Goal: Register for event/course

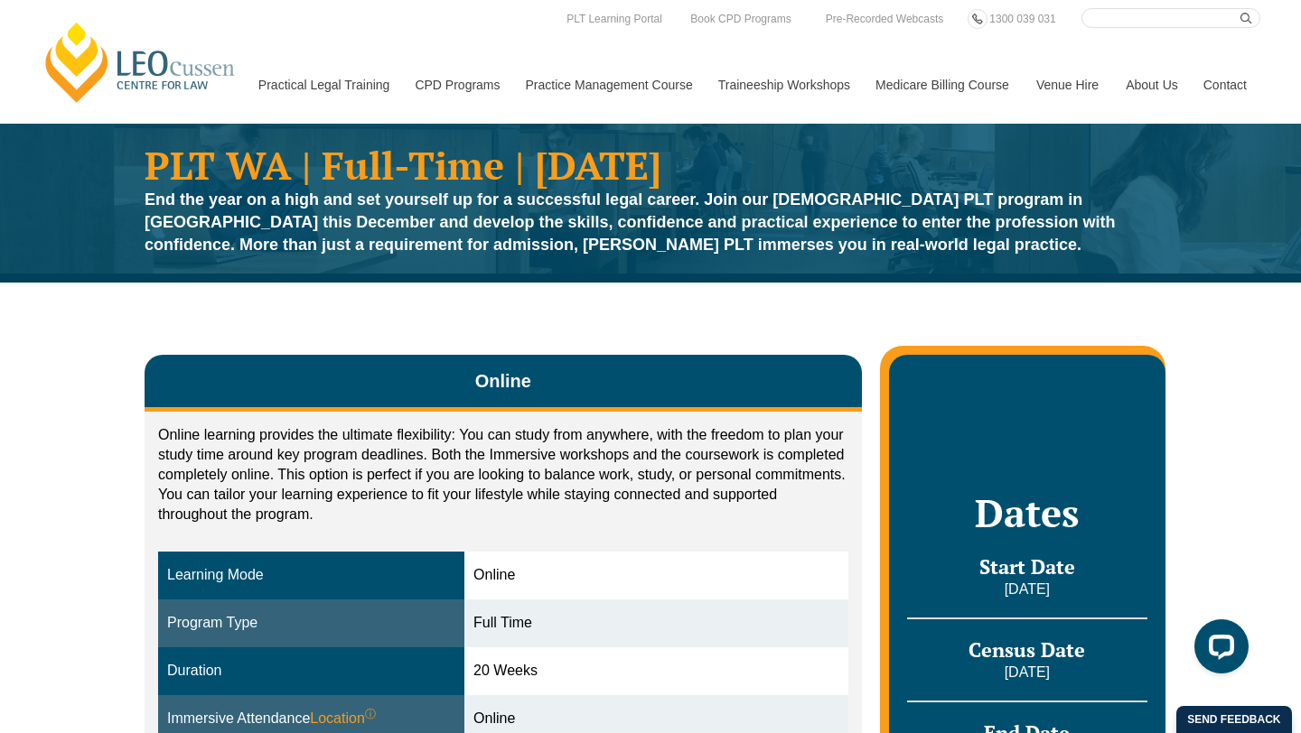
scroll to position [2, 0]
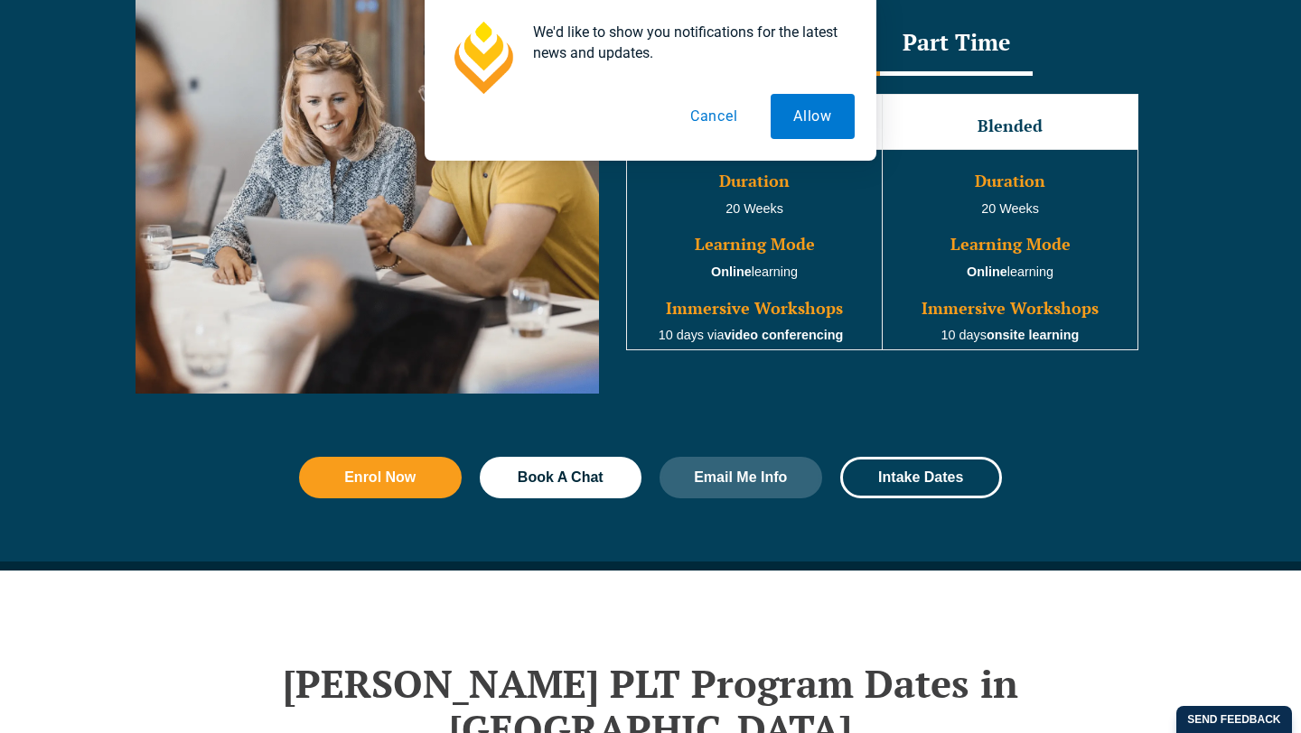
click at [718, 120] on button "Cancel" at bounding box center [713, 116] width 93 height 45
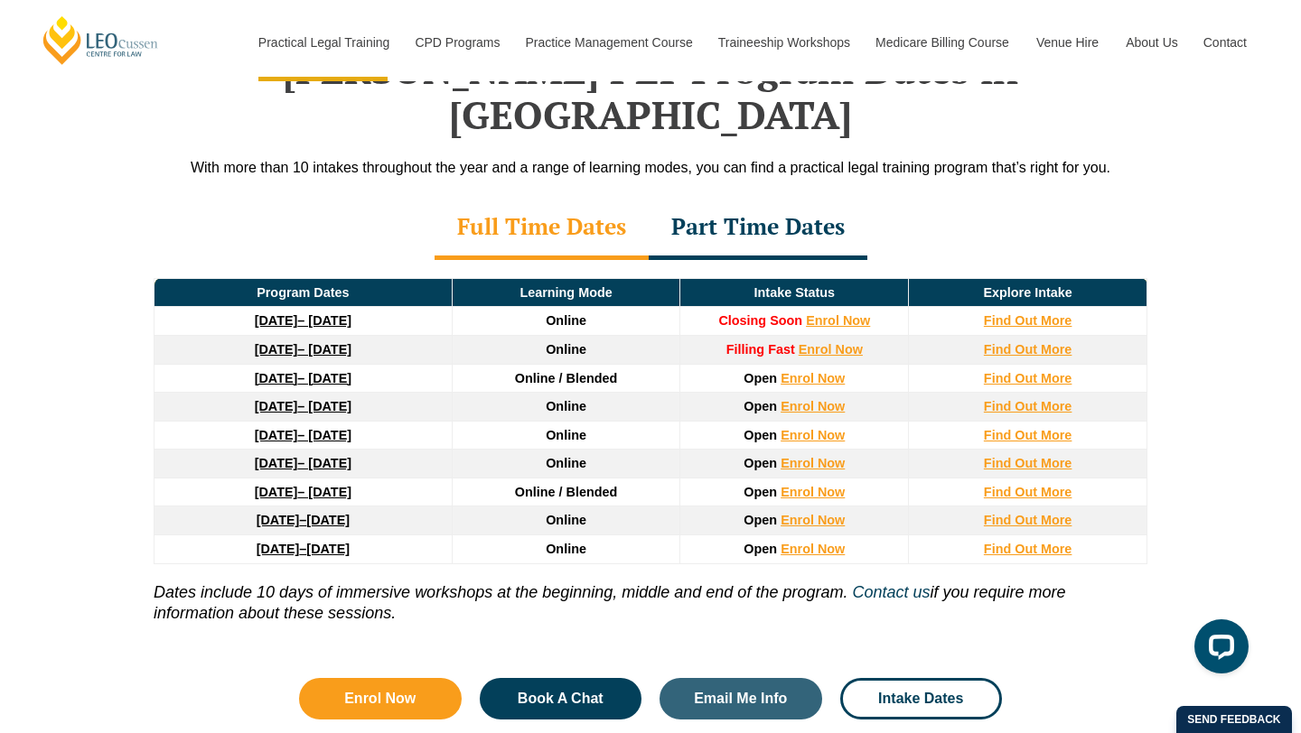
scroll to position [2393, 0]
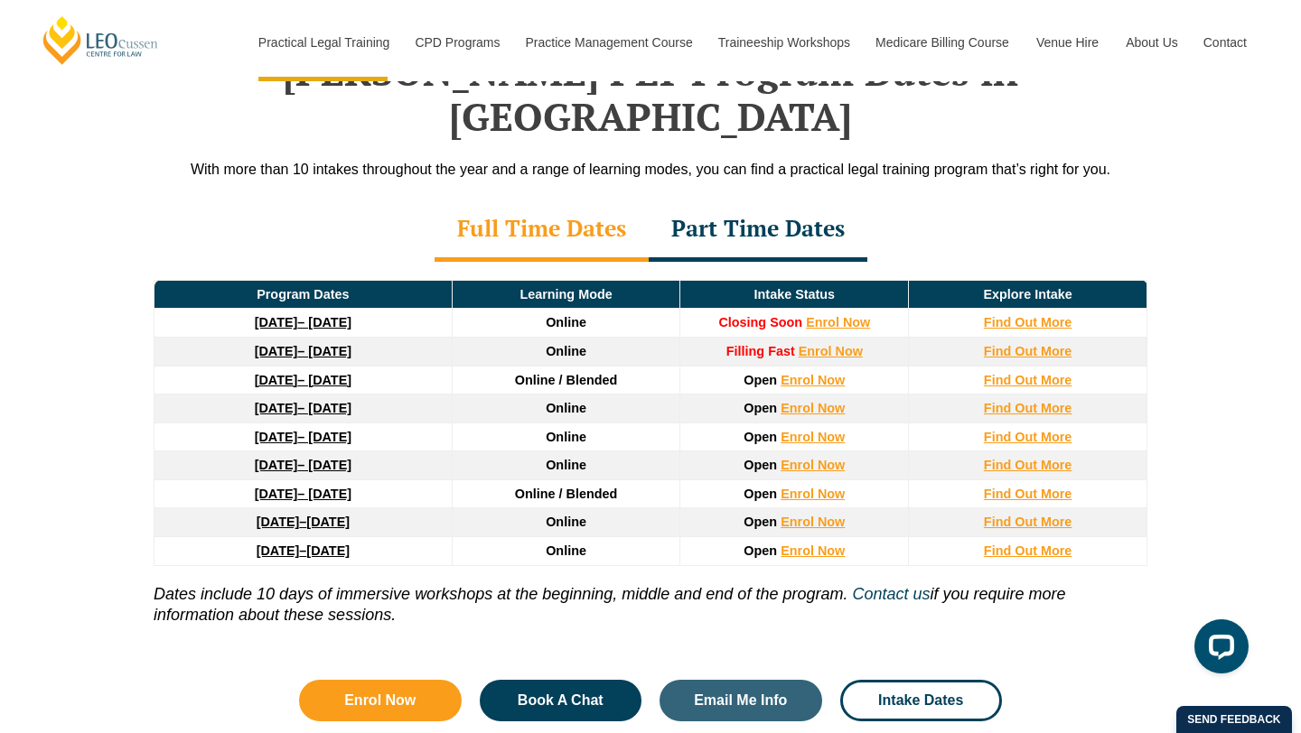
click at [770, 199] on div "Part Time Dates" at bounding box center [757, 230] width 219 height 63
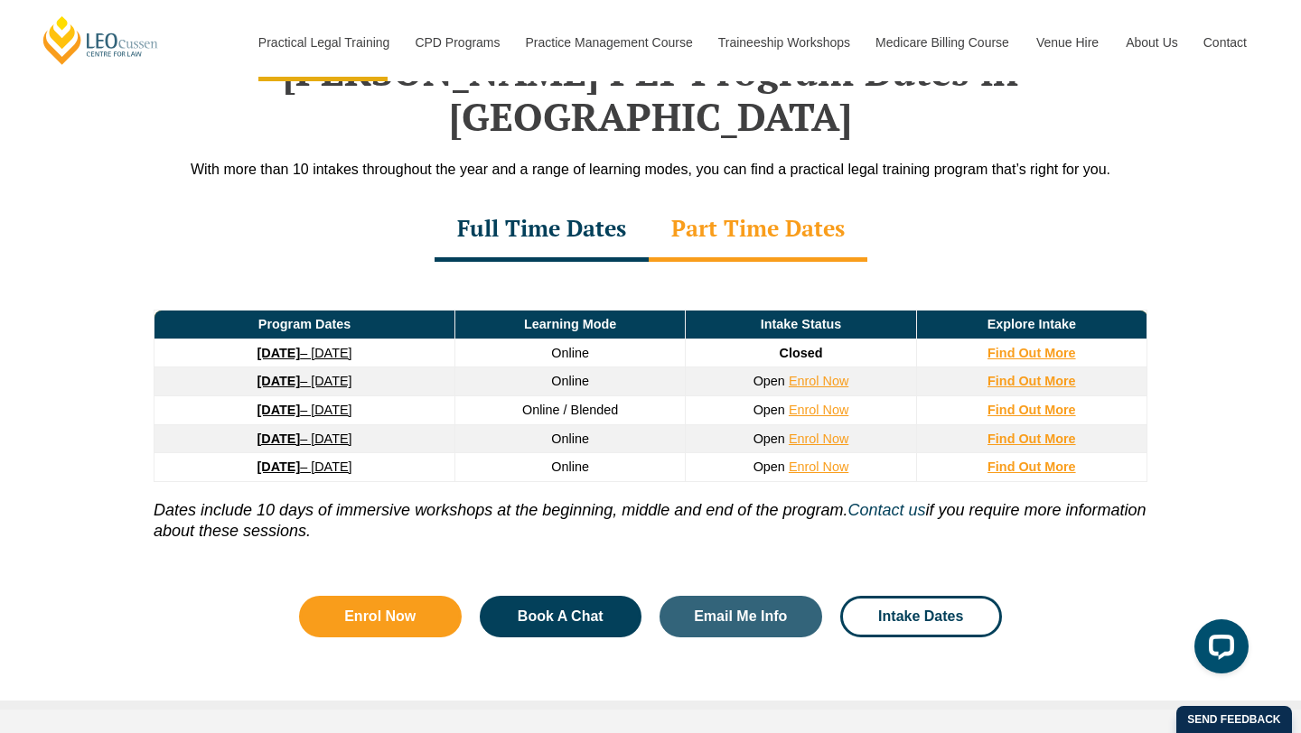
click at [541, 199] on div "Full Time Dates" at bounding box center [541, 230] width 214 height 63
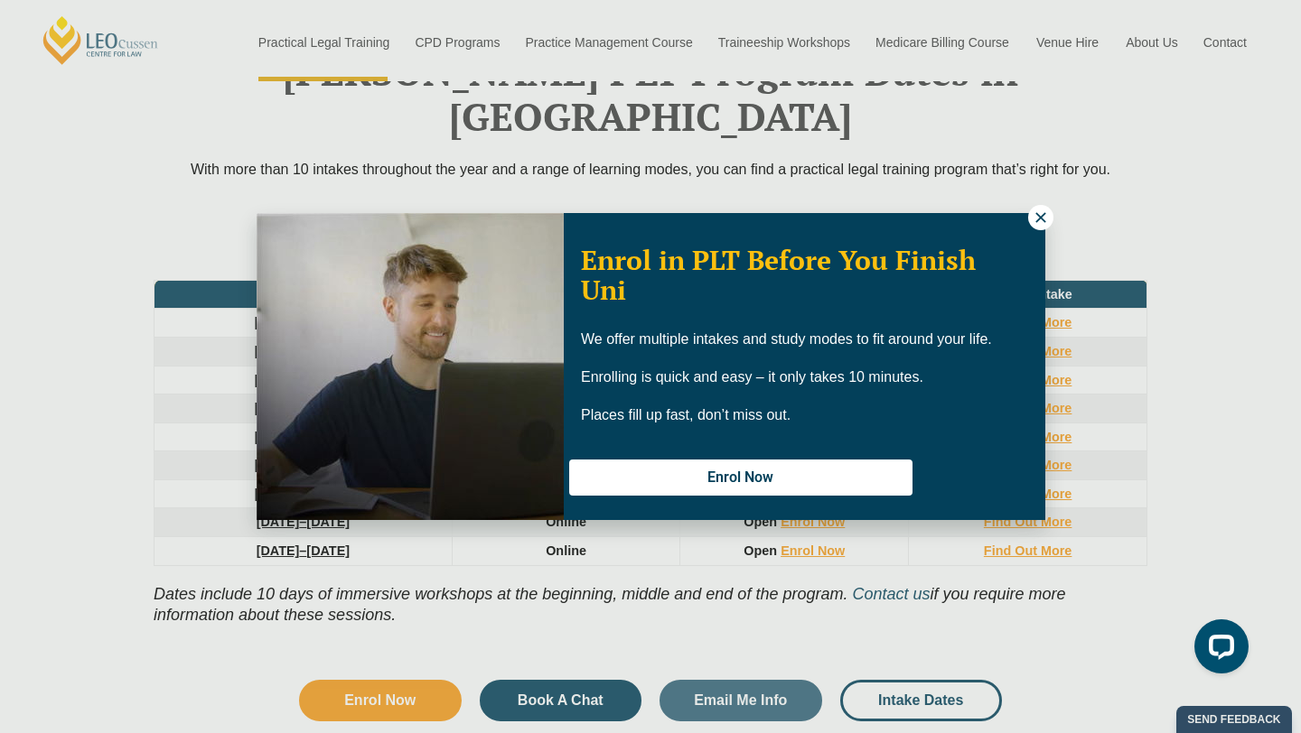
click at [1037, 223] on icon at bounding box center [1040, 218] width 16 height 16
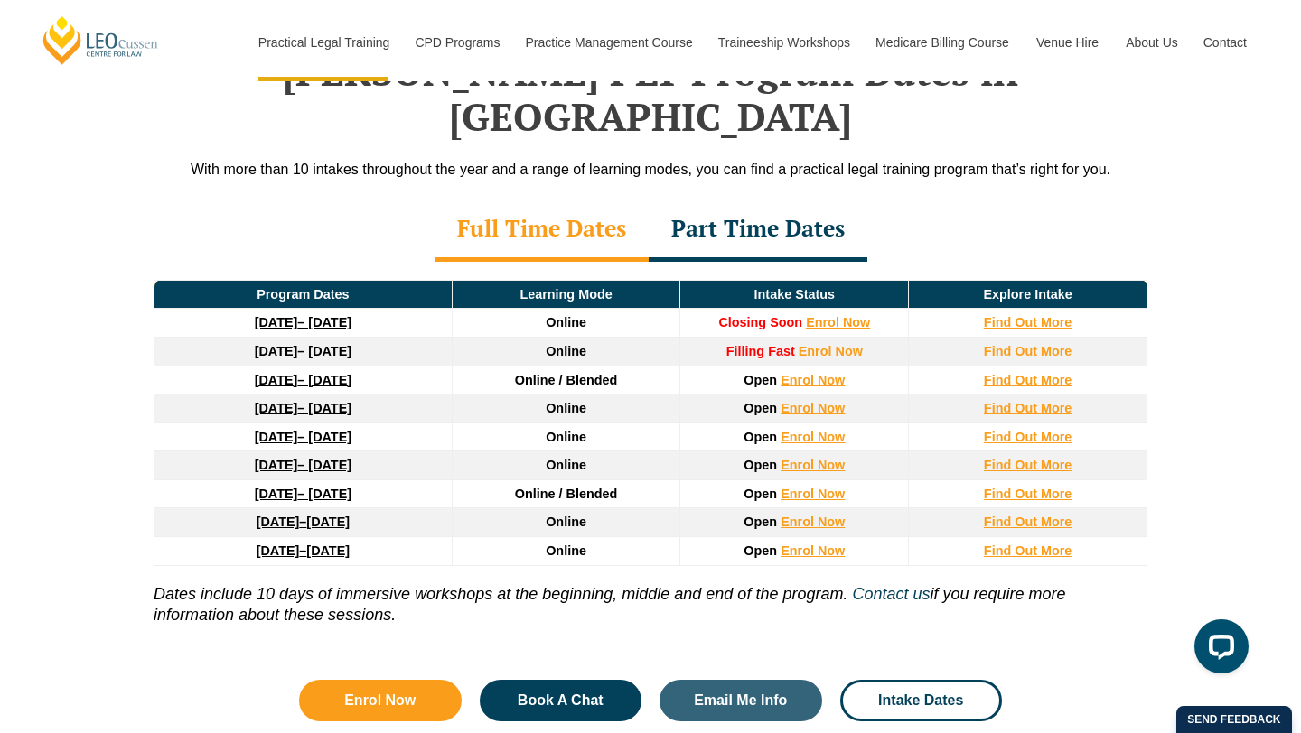
click at [334, 373] on link "27 January 2026 – 12 June 2026" at bounding box center [303, 380] width 97 height 14
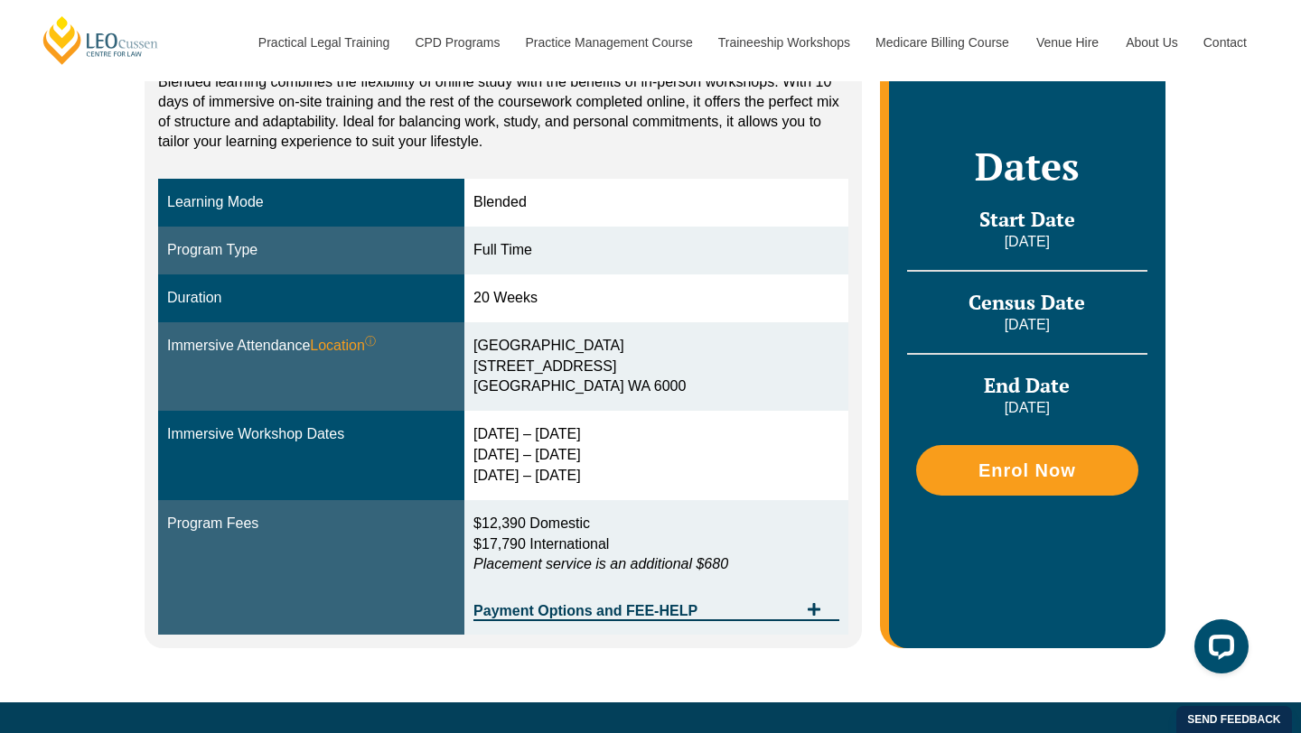
scroll to position [374, 0]
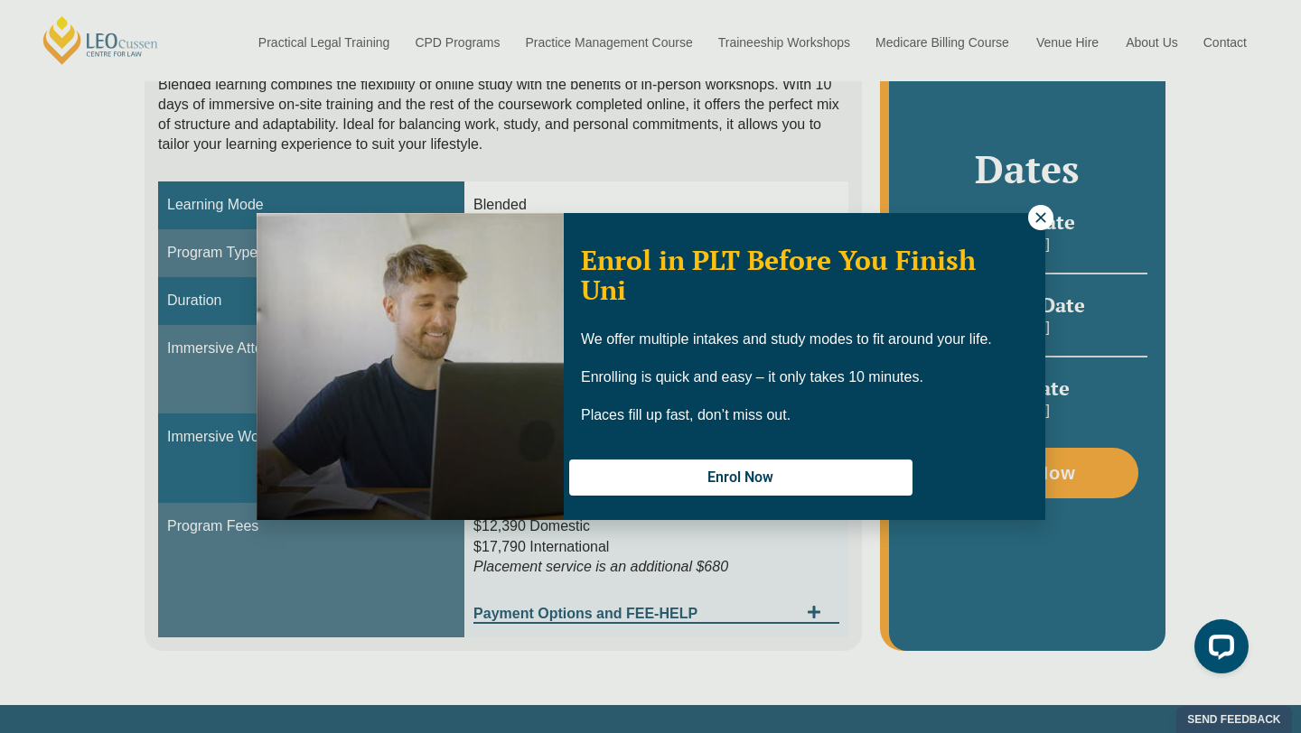
click at [1038, 218] on icon at bounding box center [1040, 218] width 16 height 16
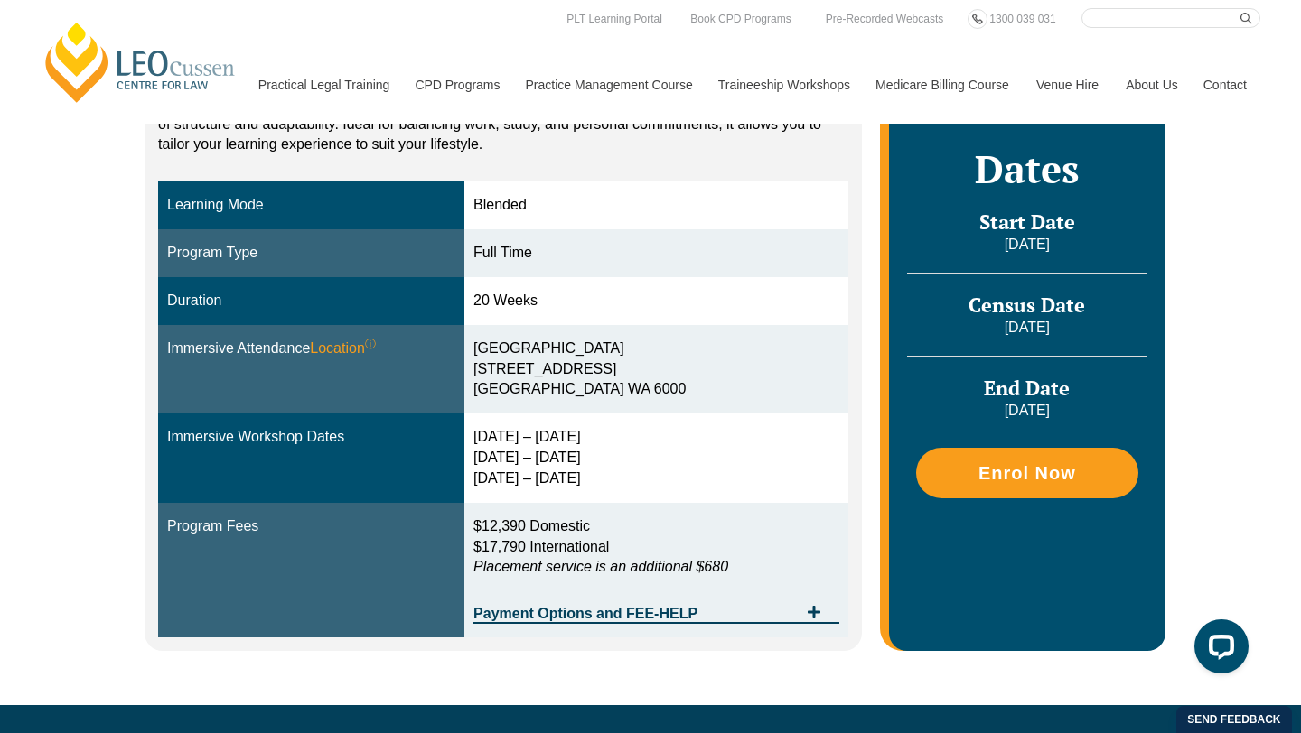
click at [1190, 400] on div "Blended Online Blended learning combines the flexibility of online study with t…" at bounding box center [650, 318] width 1301 height 773
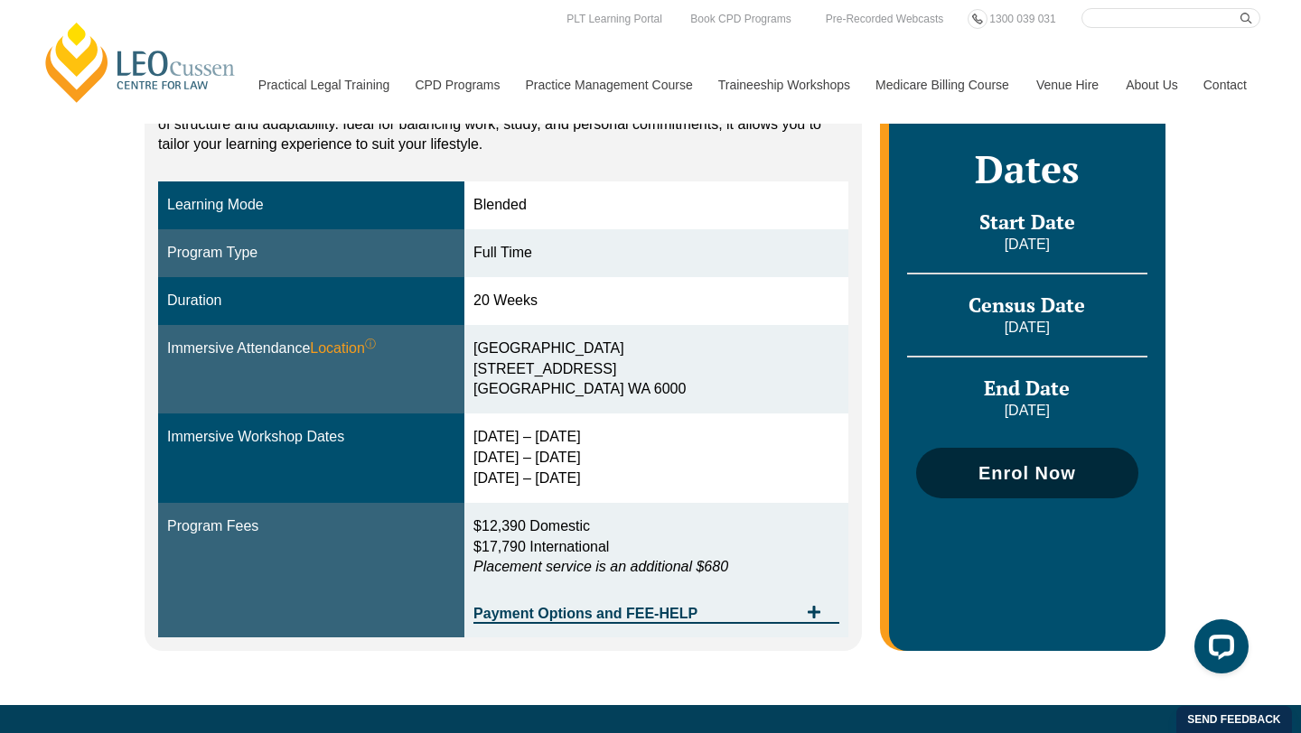
click at [1059, 481] on span "Enrol Now" at bounding box center [1027, 473] width 98 height 18
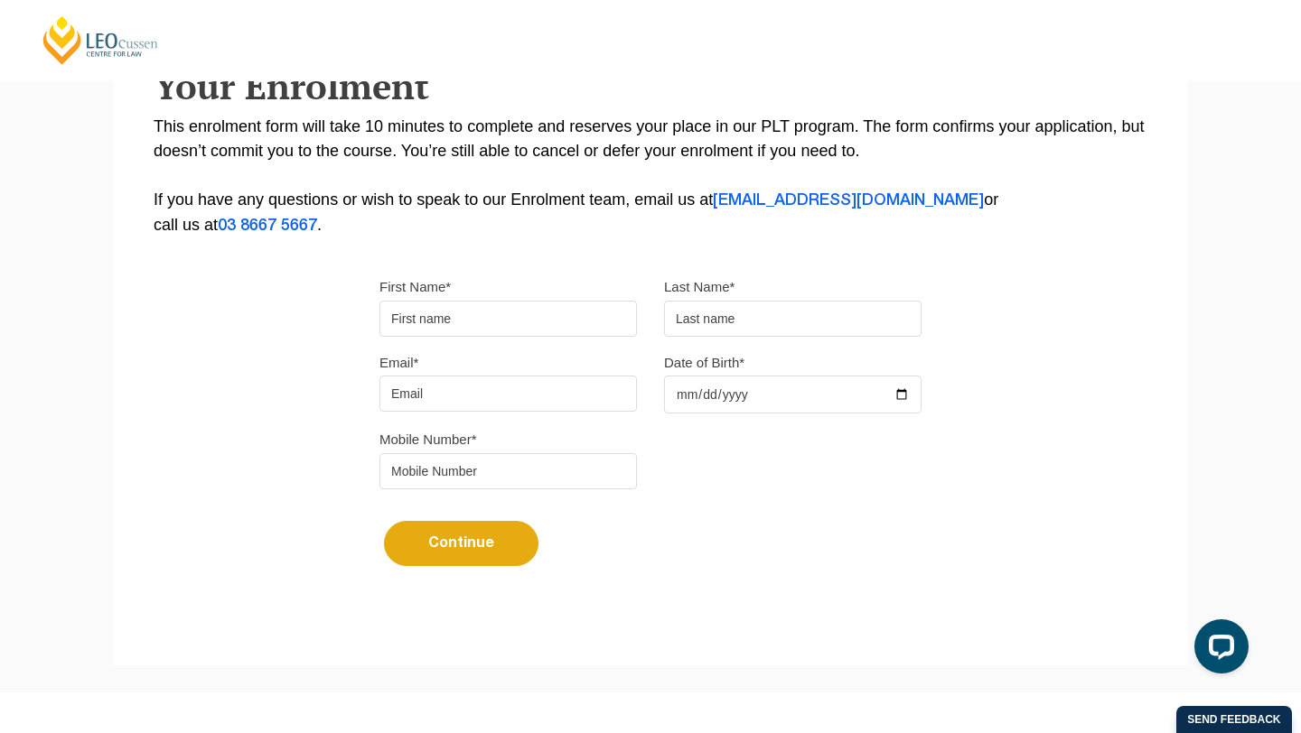
click at [475, 306] on input "First Name*" at bounding box center [507, 319] width 257 height 36
type input "[PERSON_NAME]"
click at [172, 500] on div "Please note that your information is saved on our server as you enter it. Congr…" at bounding box center [650, 209] width 1075 height 805
